Goal: Find specific page/section: Find specific page/section

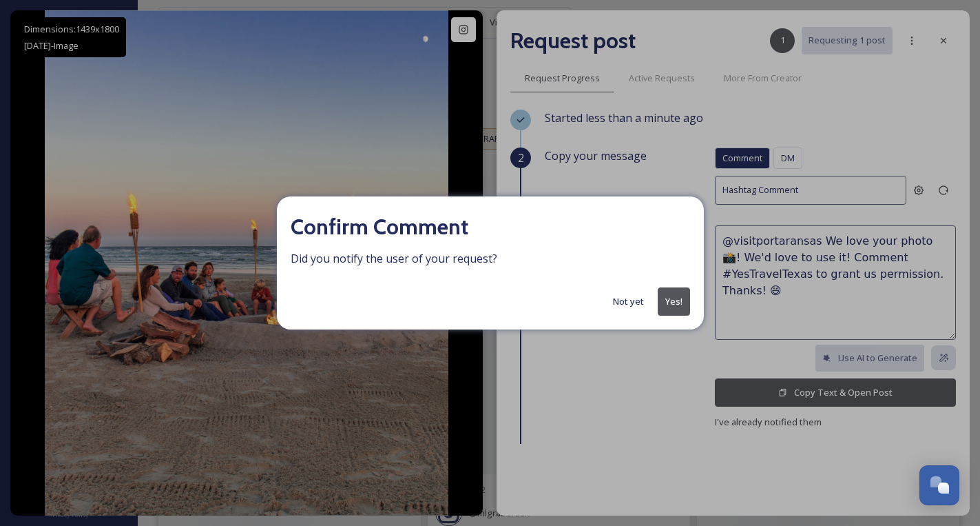
scroll to position [4454, 0]
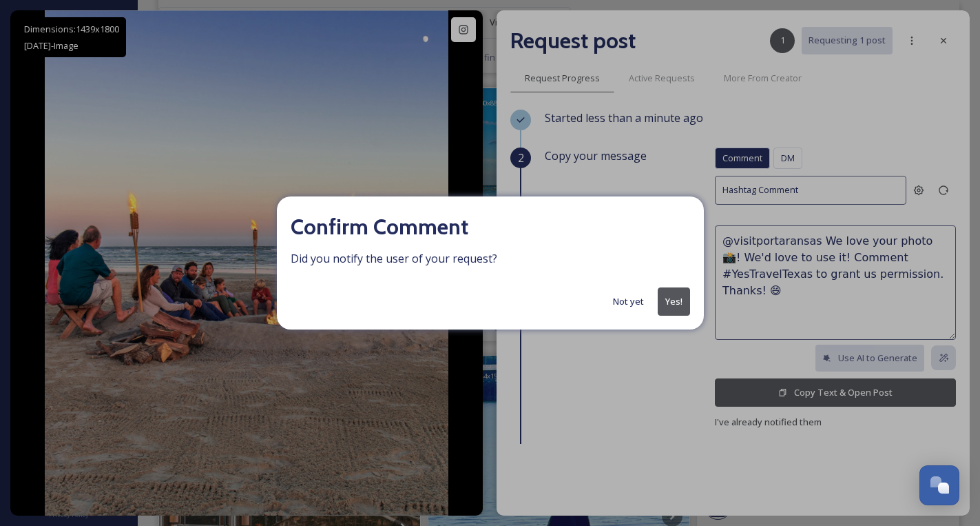
click at [673, 300] on button "Yes!" at bounding box center [674, 301] width 32 height 28
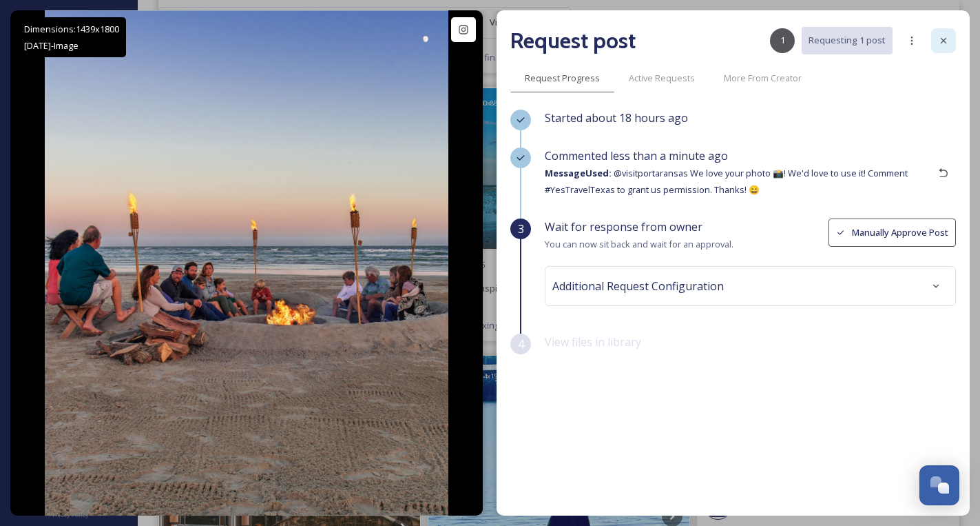
click at [940, 41] on icon at bounding box center [943, 40] width 11 height 11
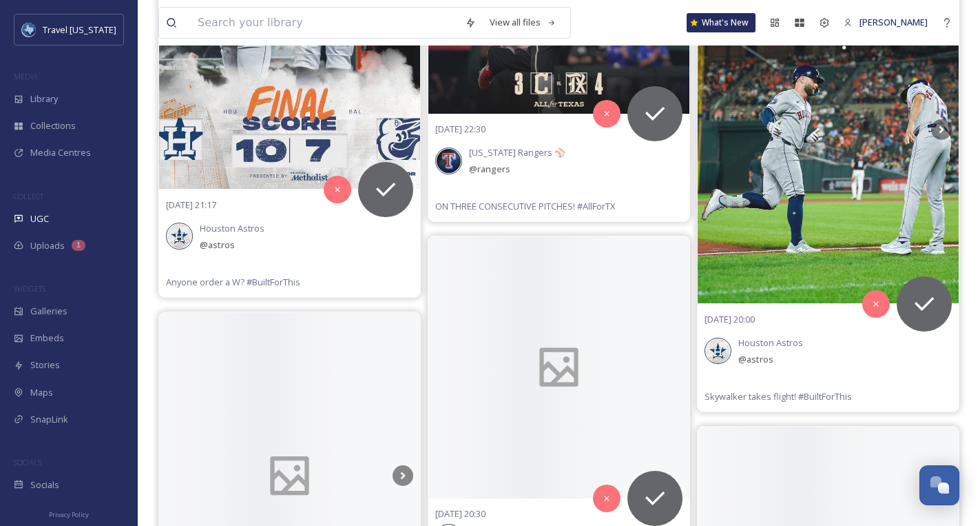
scroll to position [8321, 0]
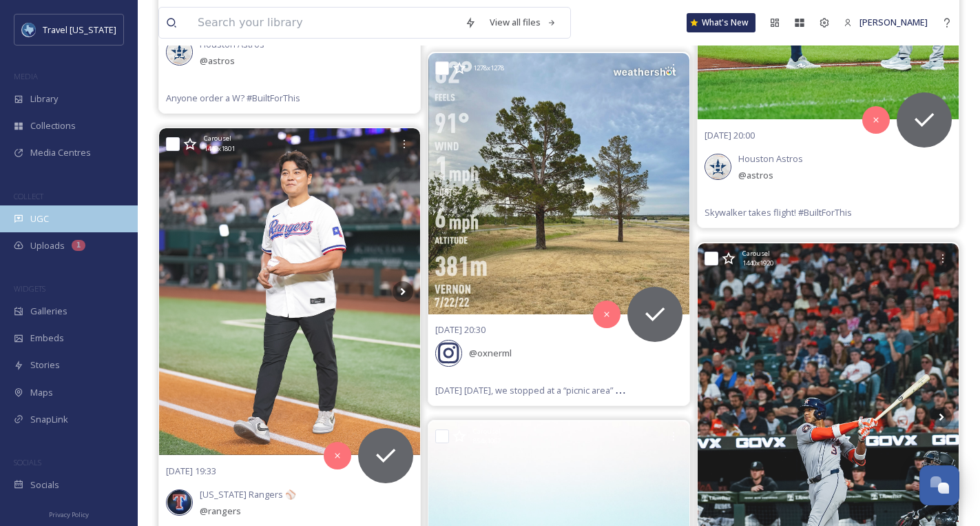
click at [48, 208] on div "UGC" at bounding box center [69, 218] width 138 height 27
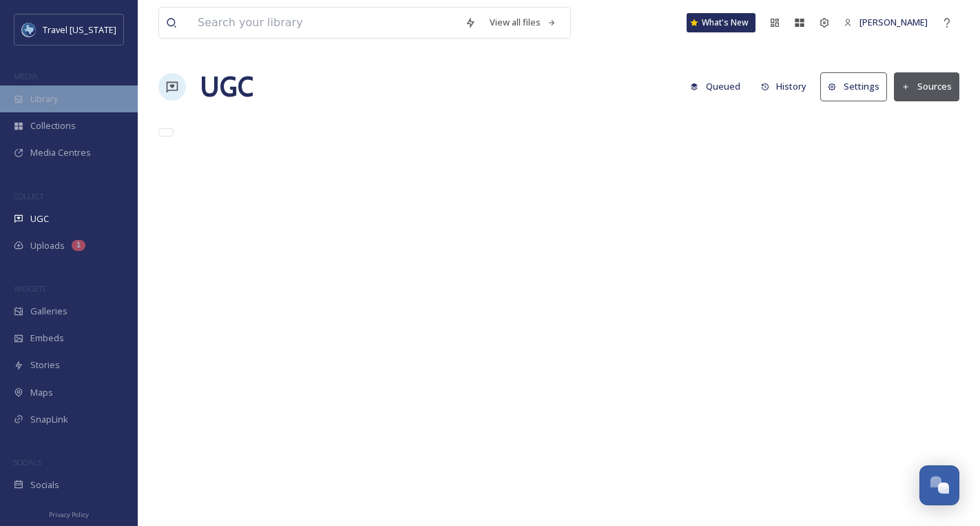
click at [48, 104] on span "Library" at bounding box center [44, 98] width 28 height 13
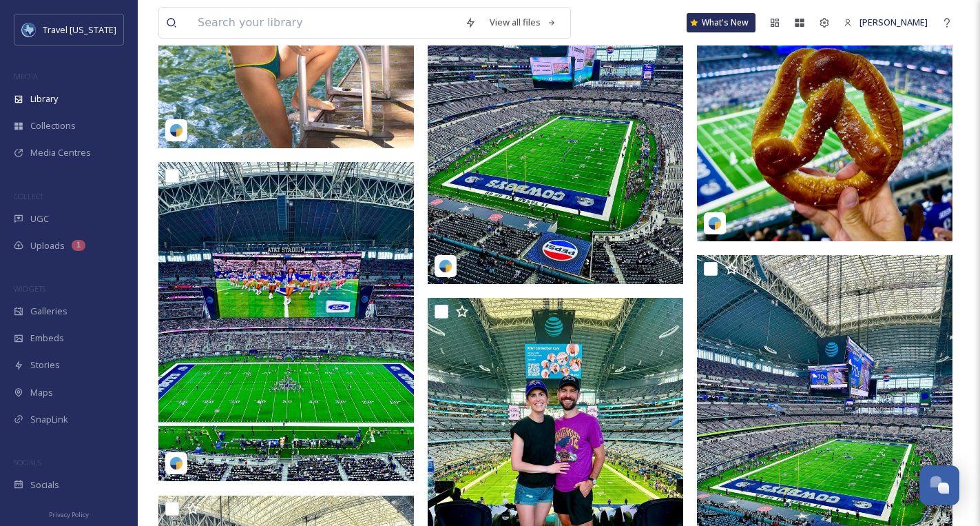
scroll to position [9826, 0]
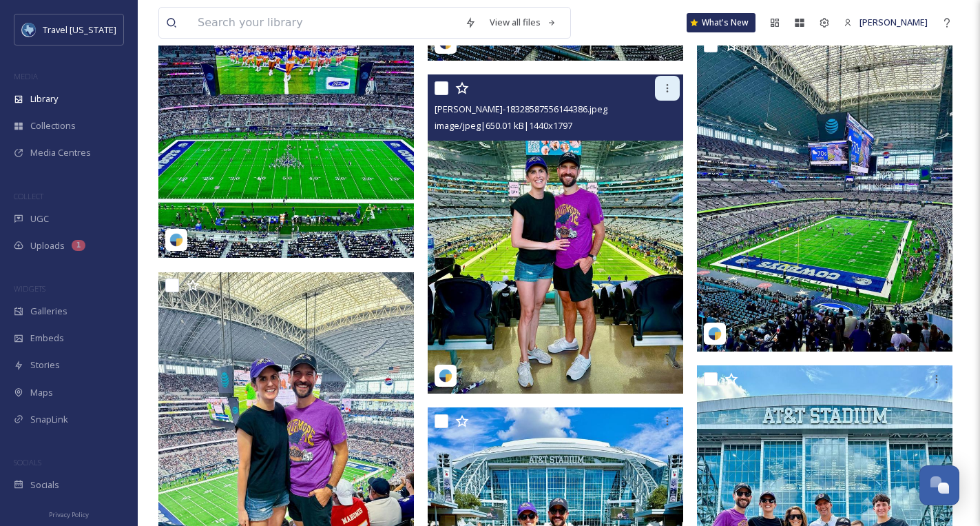
click at [665, 87] on icon at bounding box center [667, 88] width 11 height 11
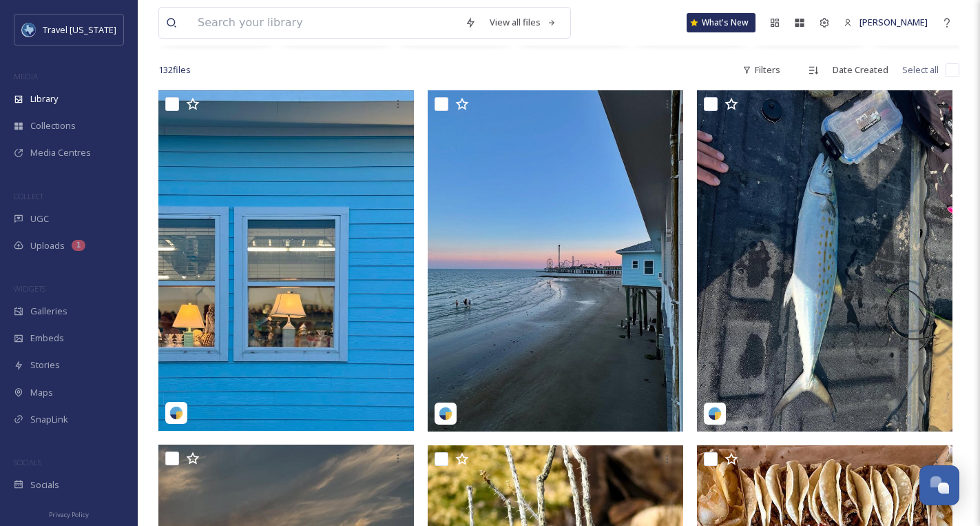
scroll to position [0, 0]
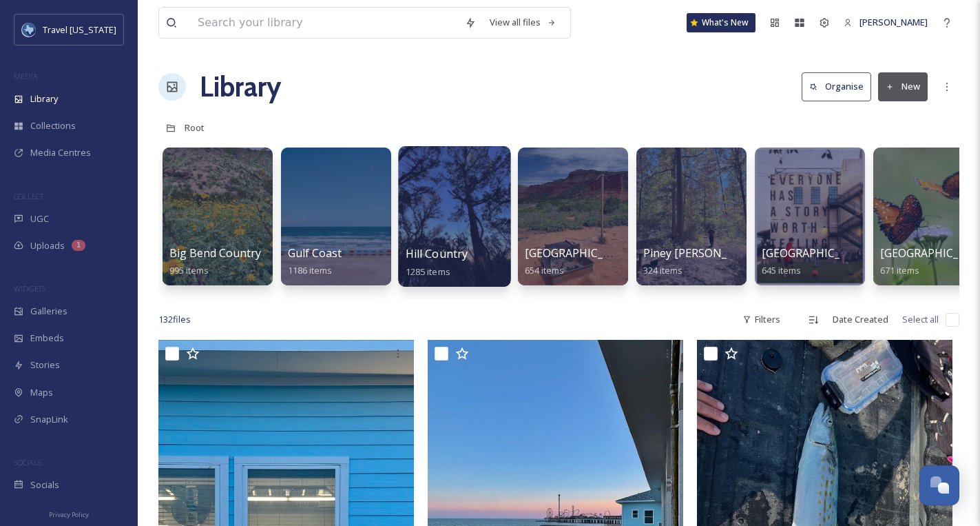
click at [455, 202] on div at bounding box center [454, 216] width 112 height 141
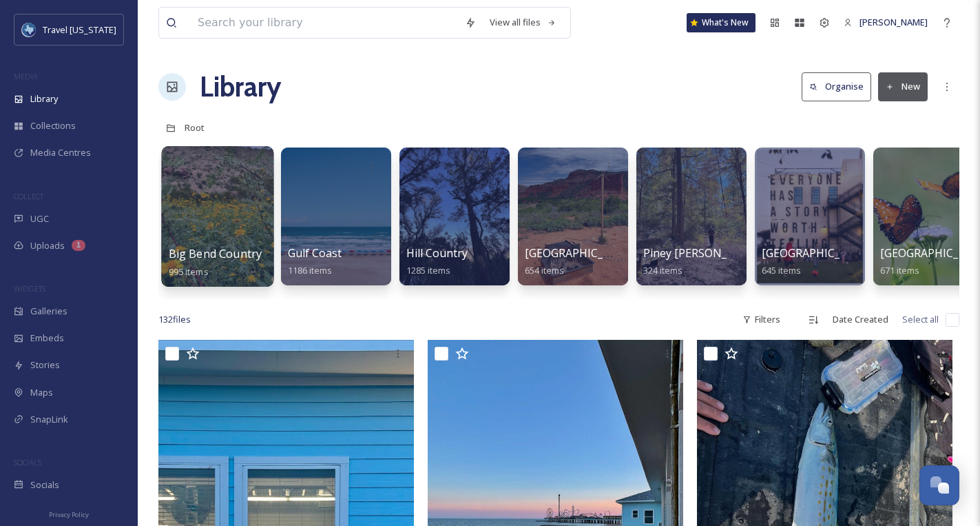
click at [201, 198] on div at bounding box center [217, 216] width 112 height 141
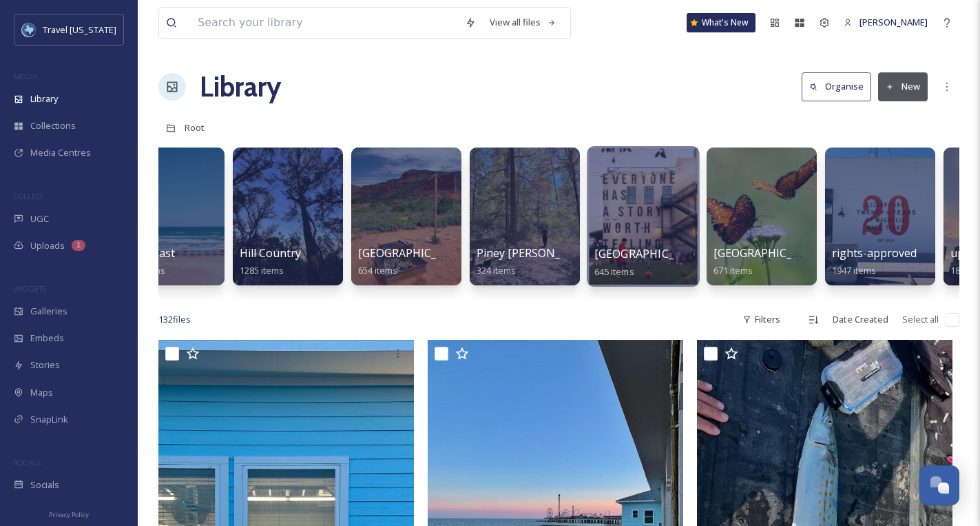
scroll to position [0, 187]
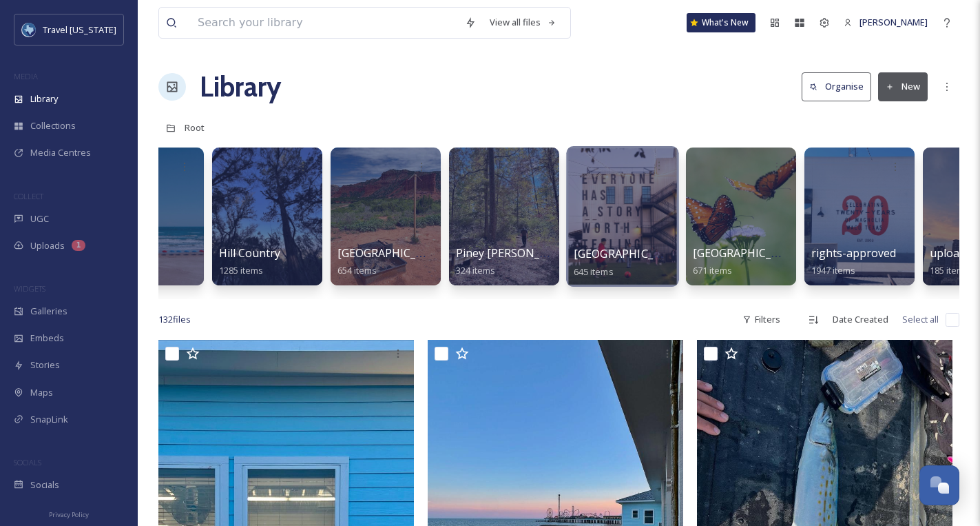
click at [724, 189] on div at bounding box center [741, 216] width 110 height 138
